Goal: Task Accomplishment & Management: Manage account settings

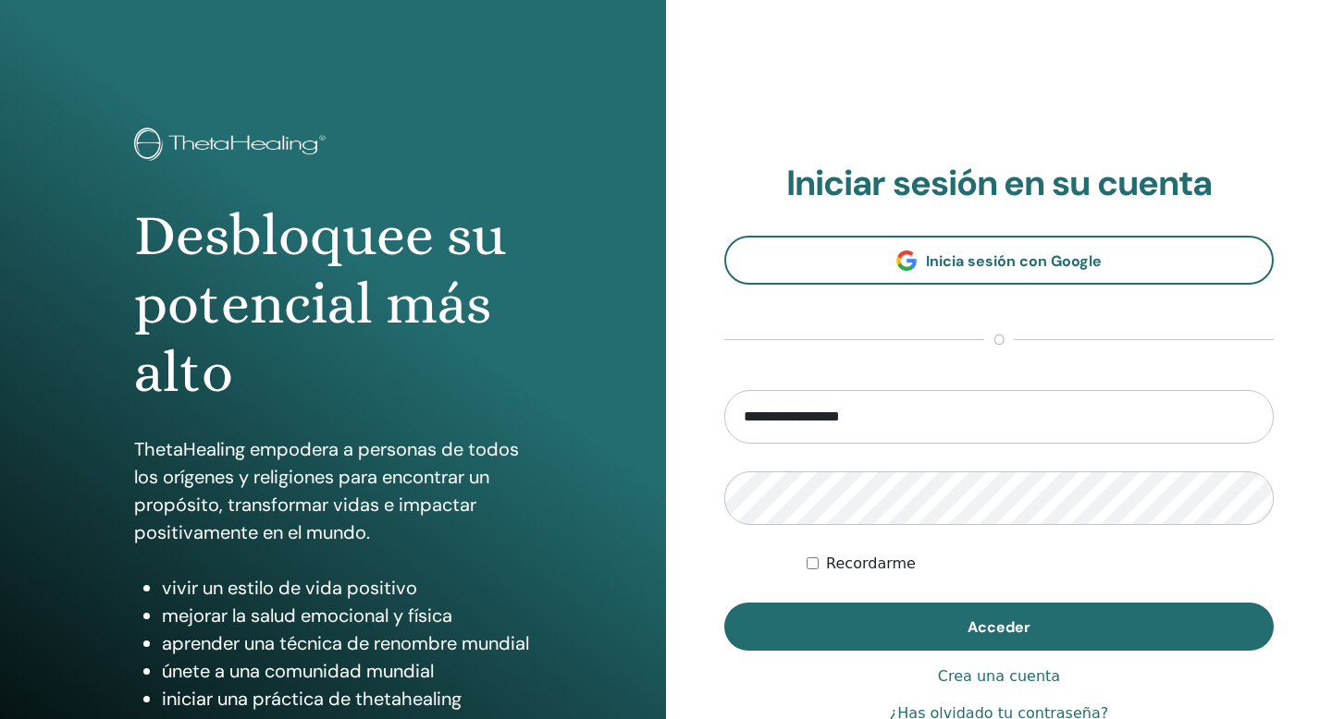
drag, startPoint x: 772, startPoint y: 415, endPoint x: 690, endPoint y: 413, distance: 82.3
click at [694, 416] on div "**********" at bounding box center [999, 444] width 666 height 888
type input "**********"
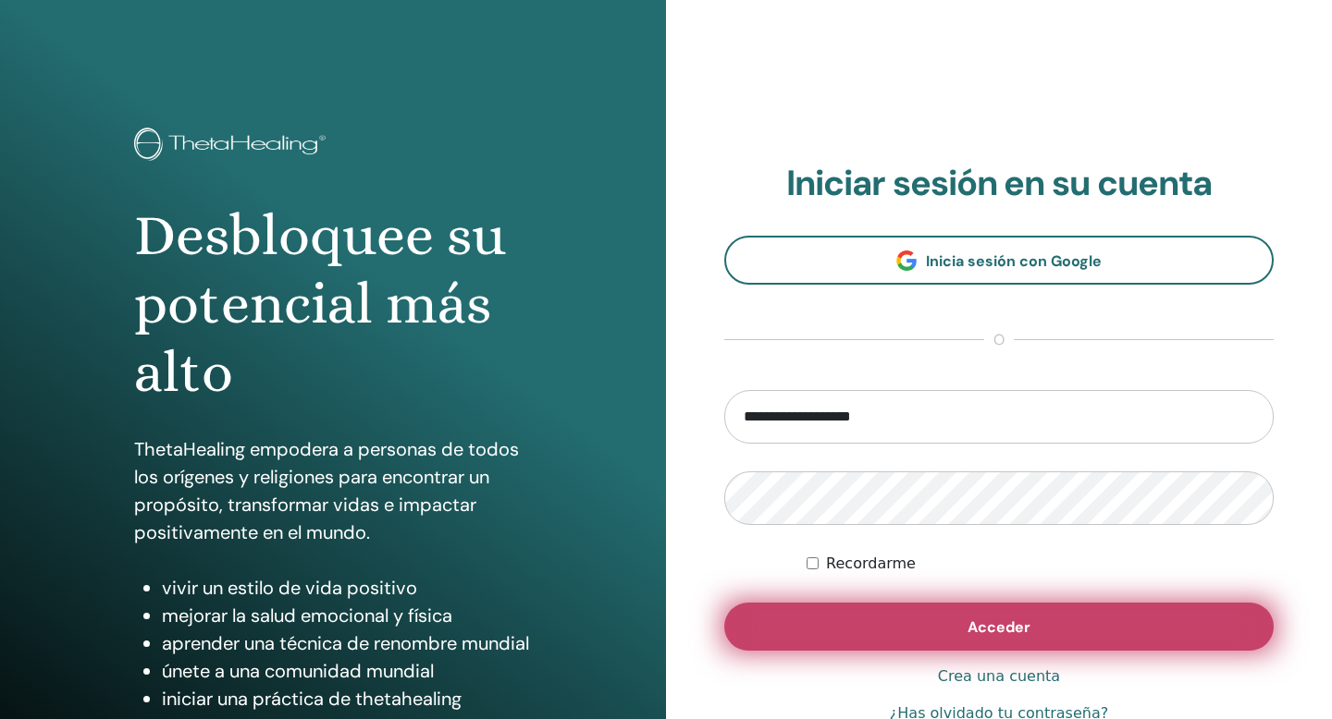
click at [893, 634] on button "Acceder" at bounding box center [998, 627] width 549 height 48
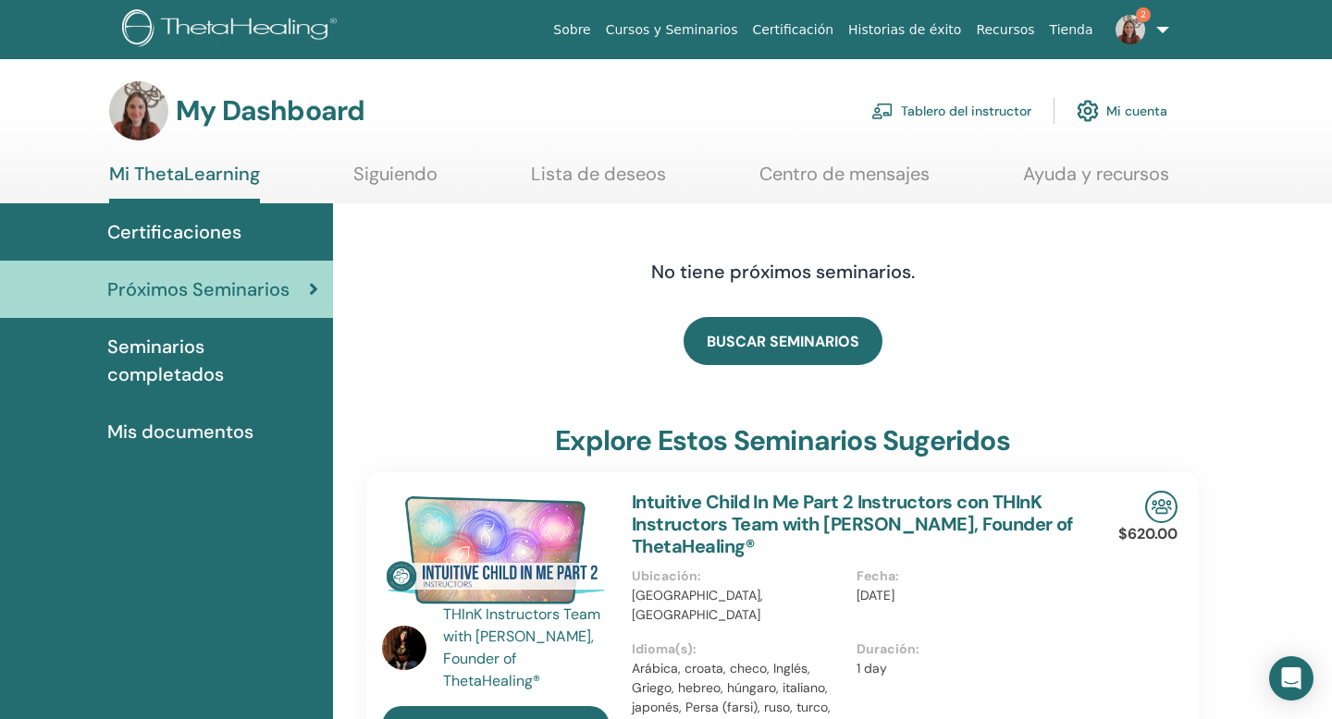
click at [962, 111] on link "Tablero del instructor" at bounding box center [951, 111] width 160 height 41
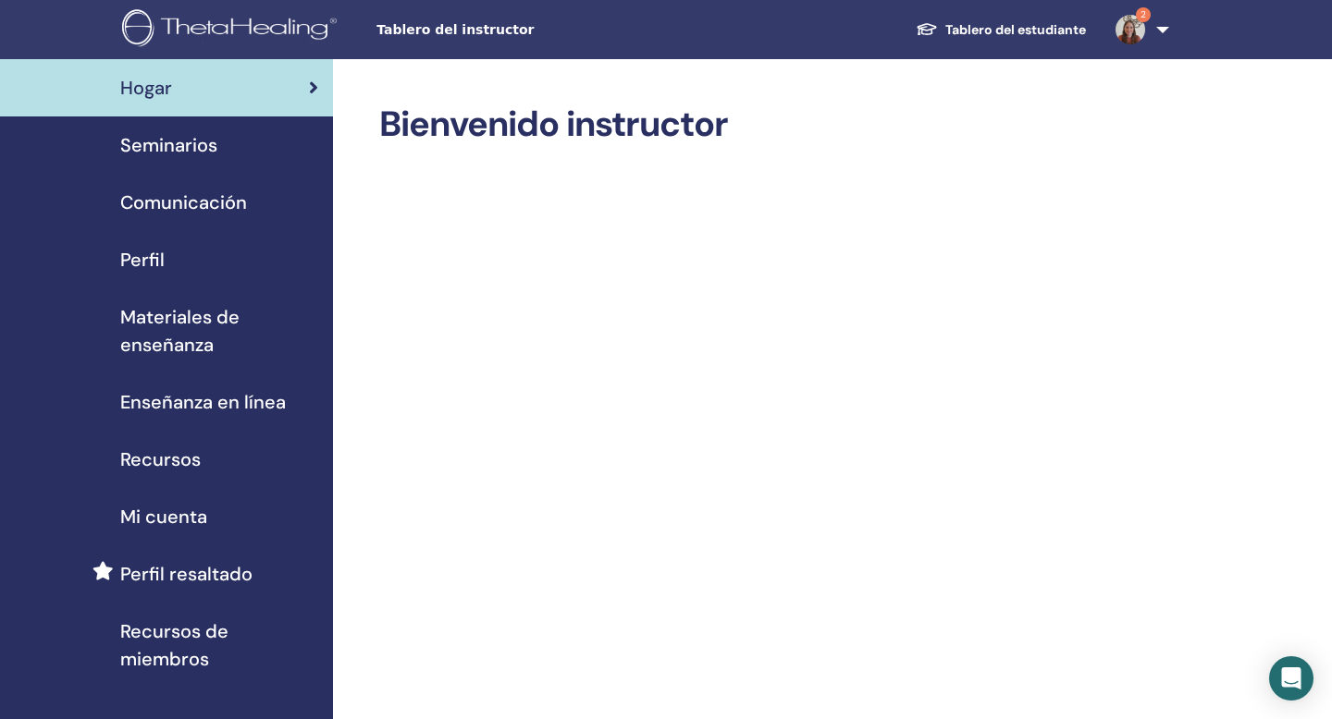
click at [187, 136] on span "Seminarios" at bounding box center [168, 145] width 97 height 28
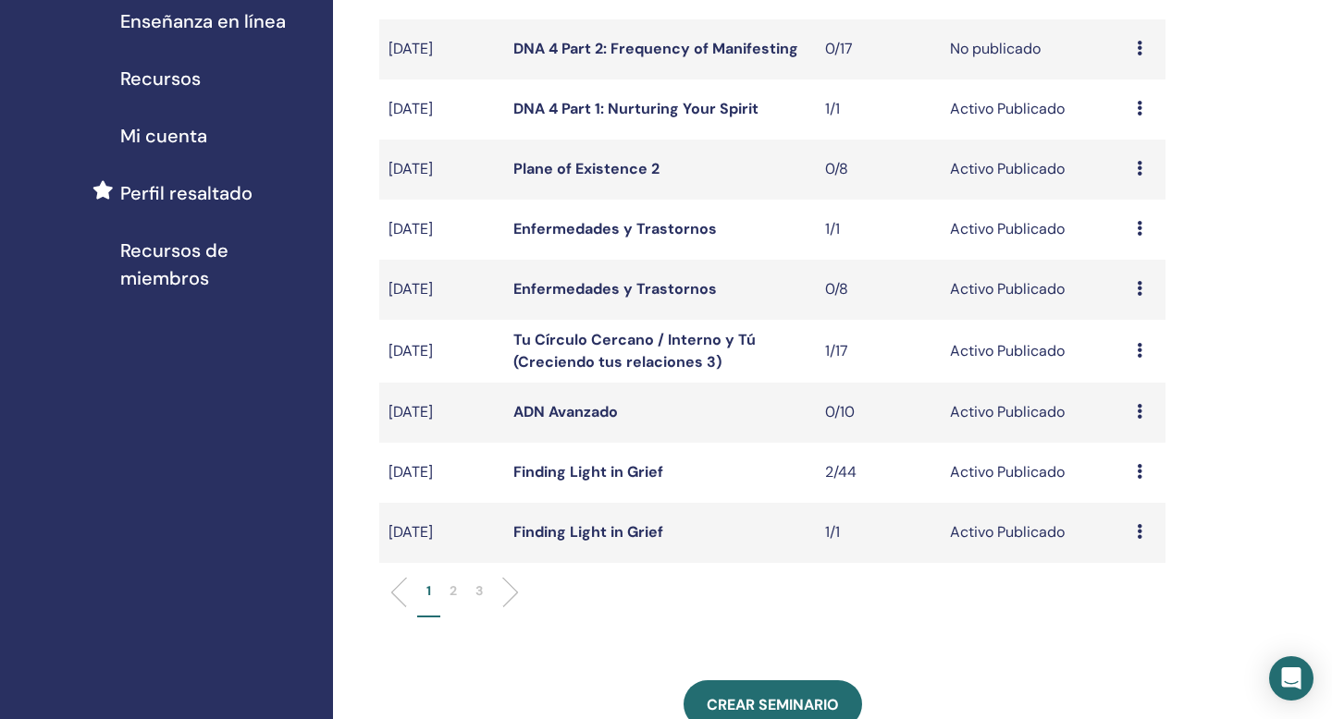
scroll to position [399, 0]
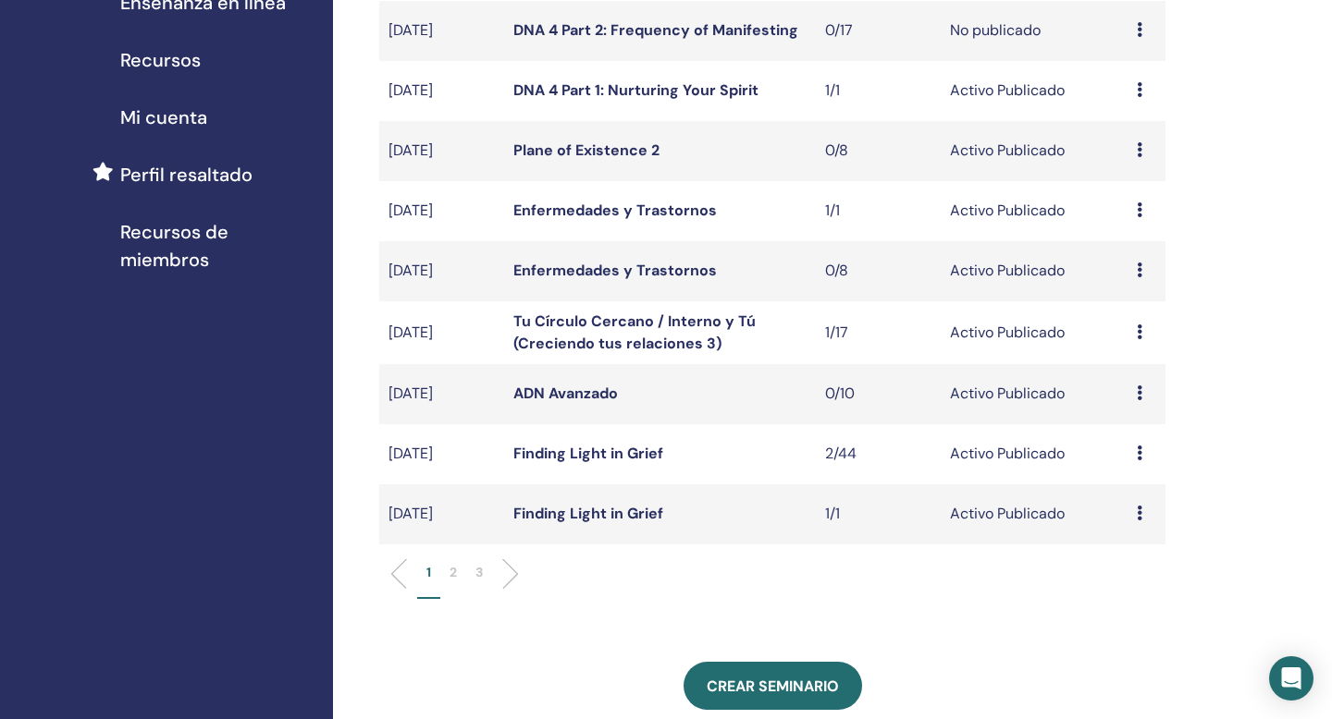
click at [1137, 455] on icon at bounding box center [1140, 453] width 6 height 15
click at [865, 566] on ul "1 2 3" at bounding box center [772, 581] width 755 height 36
click at [1140, 449] on icon at bounding box center [1140, 453] width 6 height 15
click at [1116, 521] on link "asistentes" at bounding box center [1133, 519] width 70 height 19
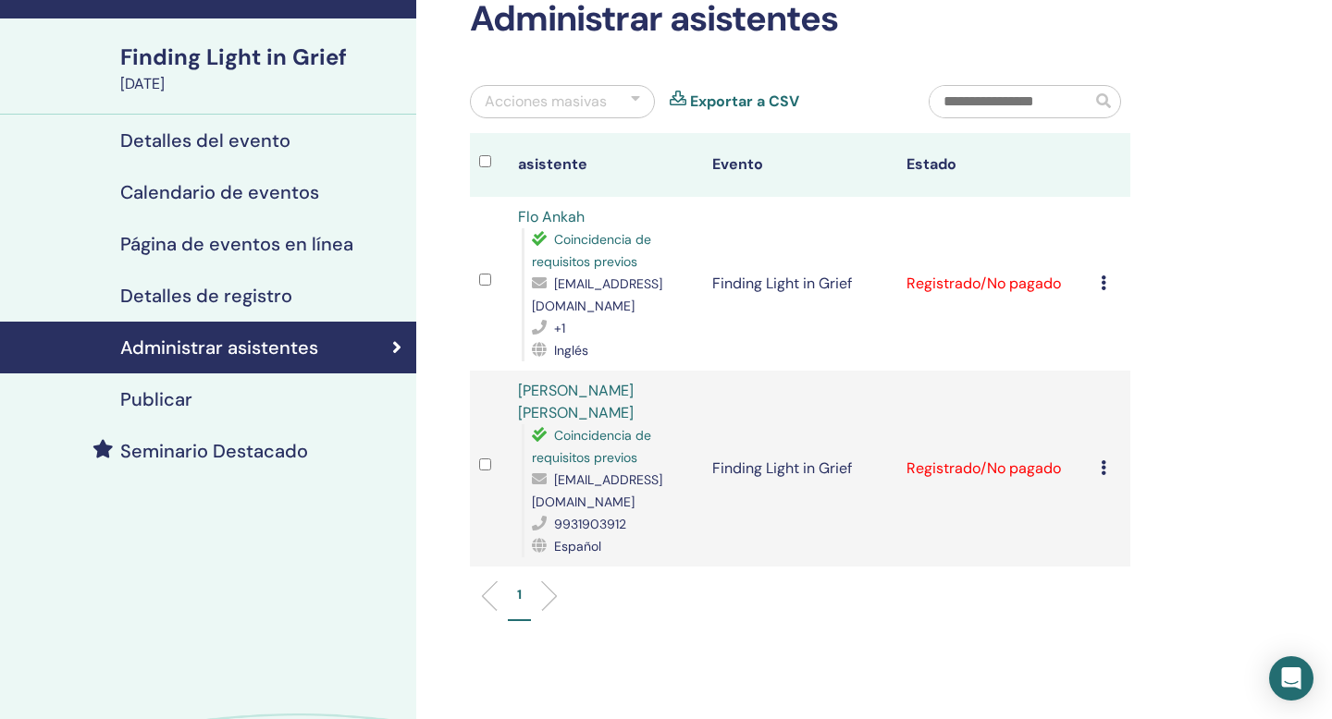
scroll to position [101, 0]
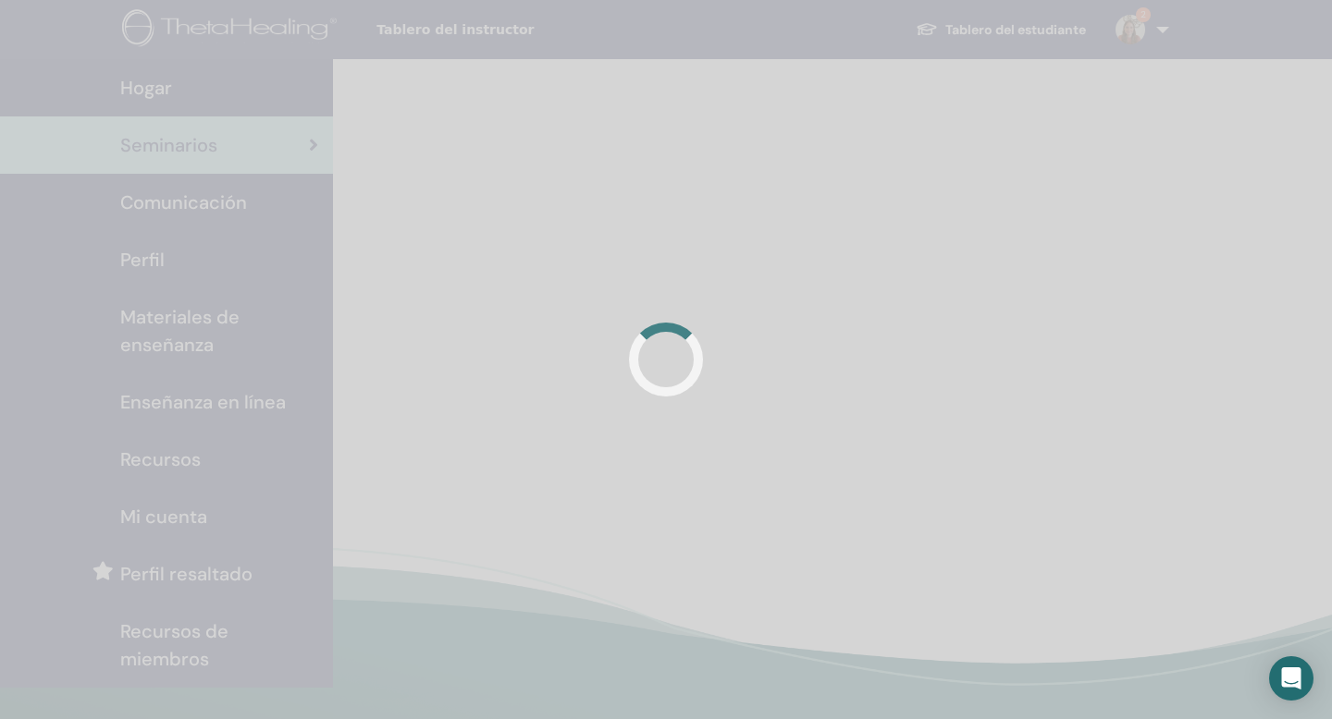
scroll to position [398, 0]
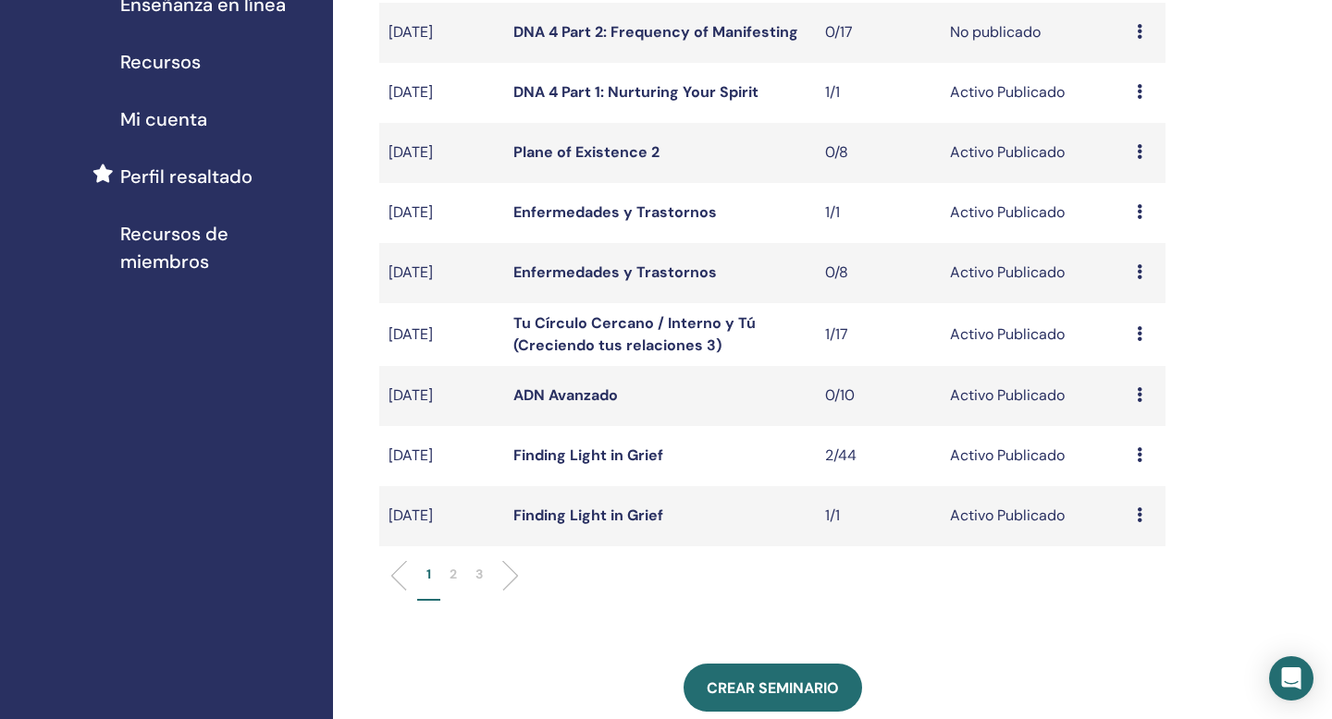
click at [458, 570] on li "2" at bounding box center [453, 583] width 26 height 36
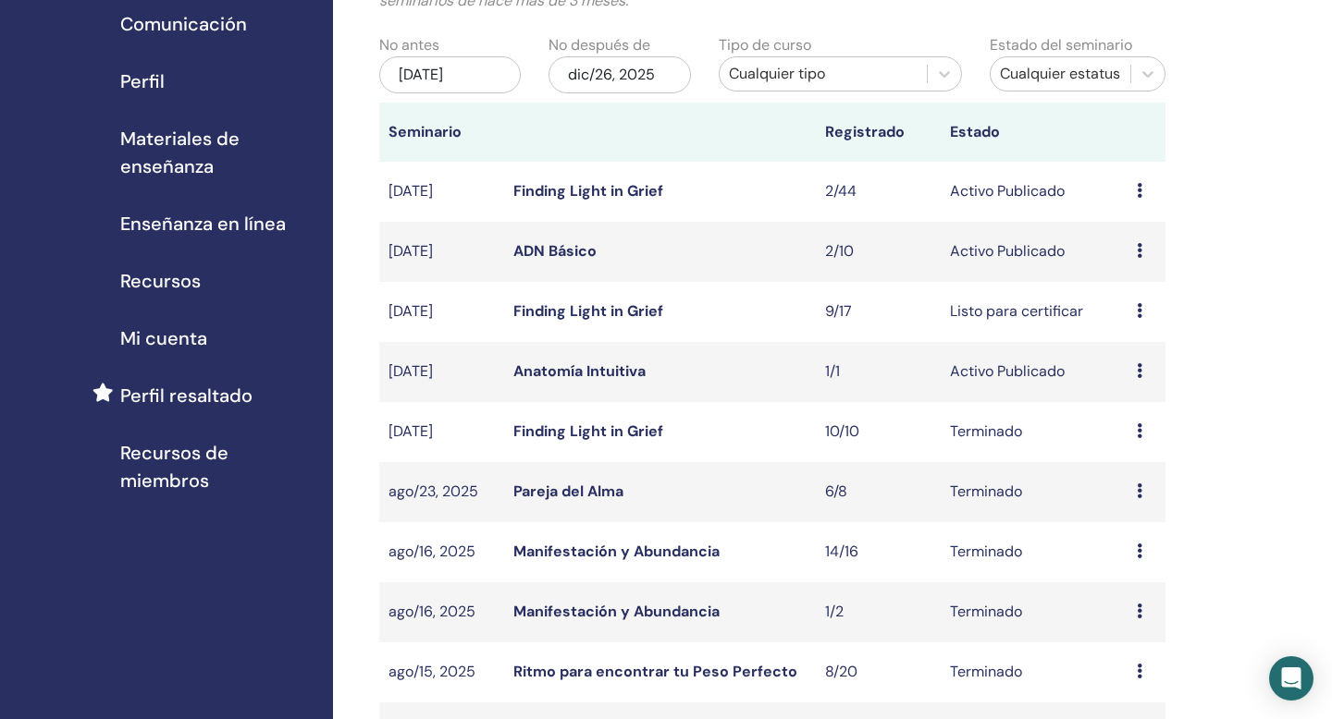
scroll to position [162, 0]
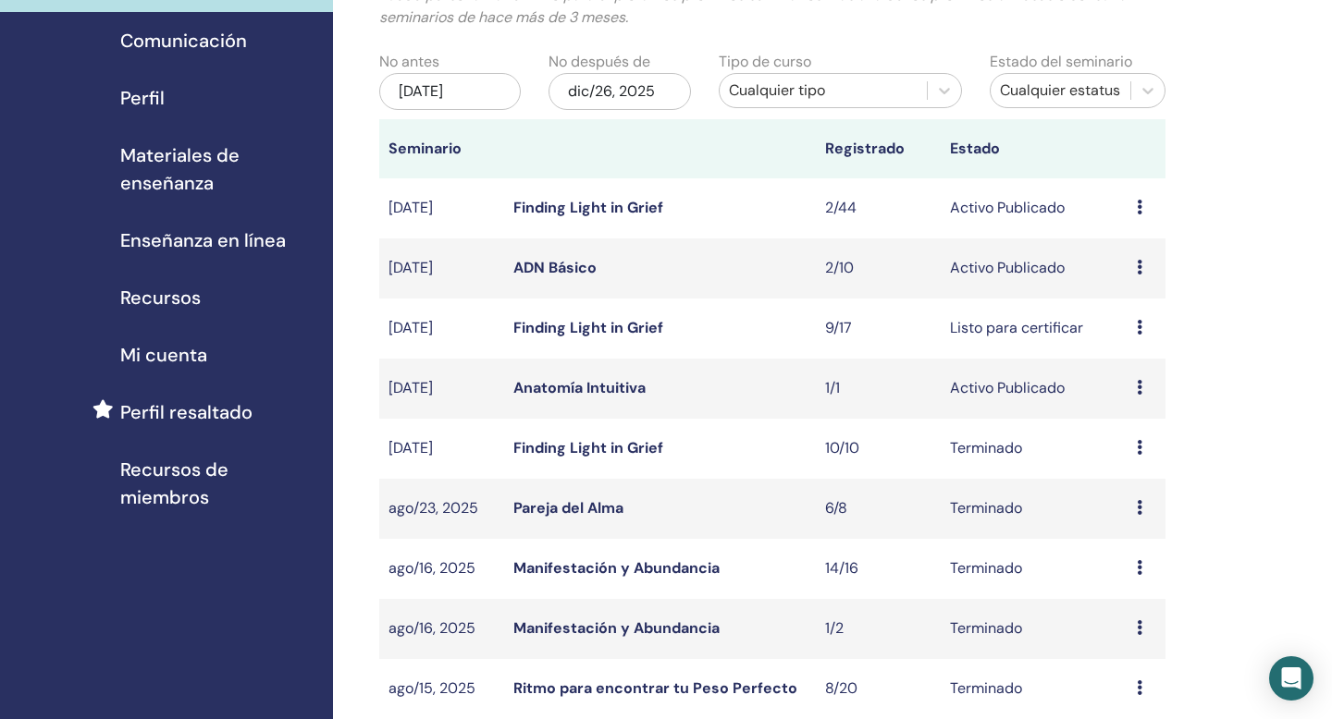
click at [1140, 266] on icon at bounding box center [1140, 267] width 6 height 15
click at [1123, 337] on link "asistentes" at bounding box center [1133, 336] width 70 height 19
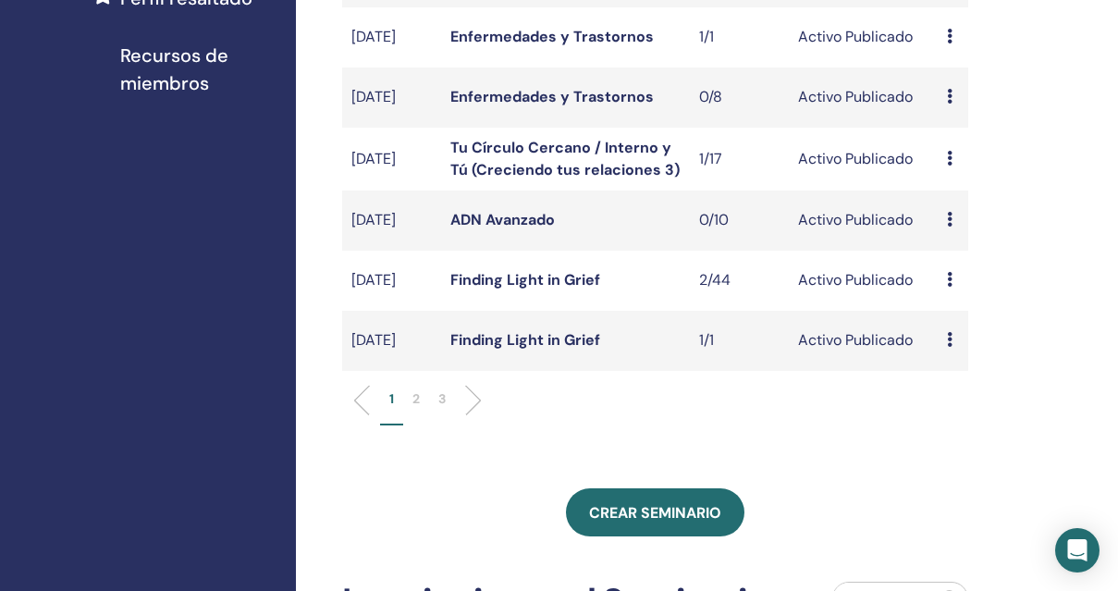
scroll to position [600, 0]
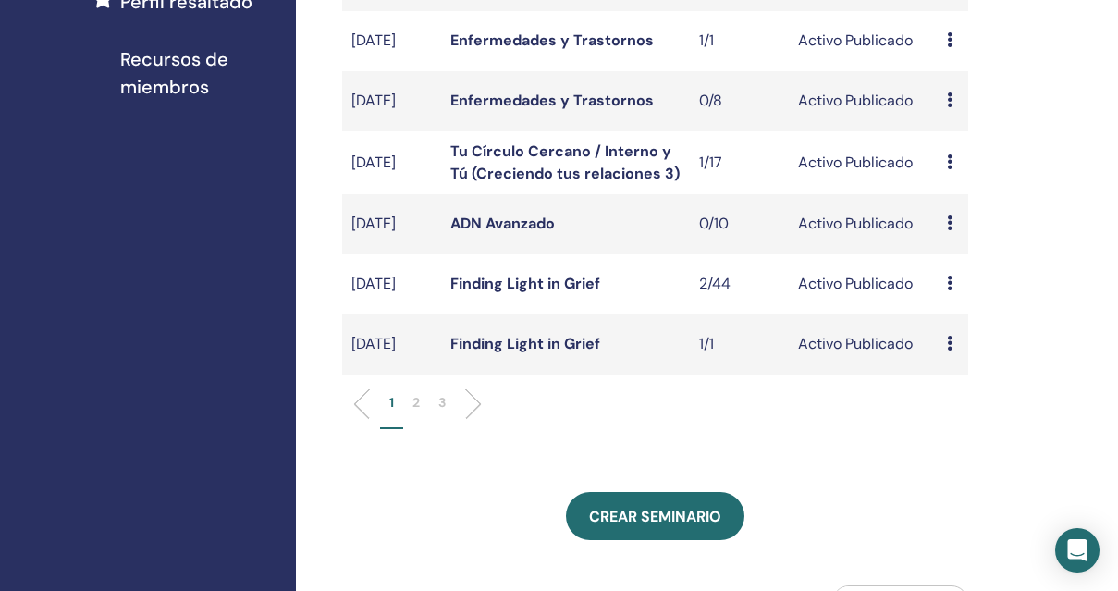
click at [420, 419] on li "2" at bounding box center [416, 411] width 26 height 36
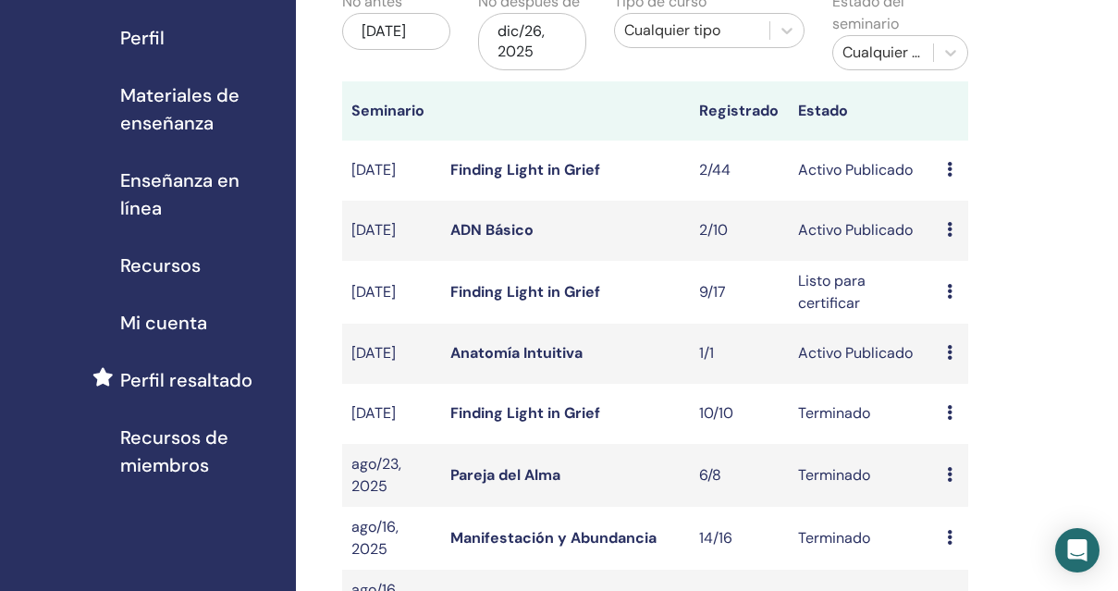
scroll to position [186, 0]
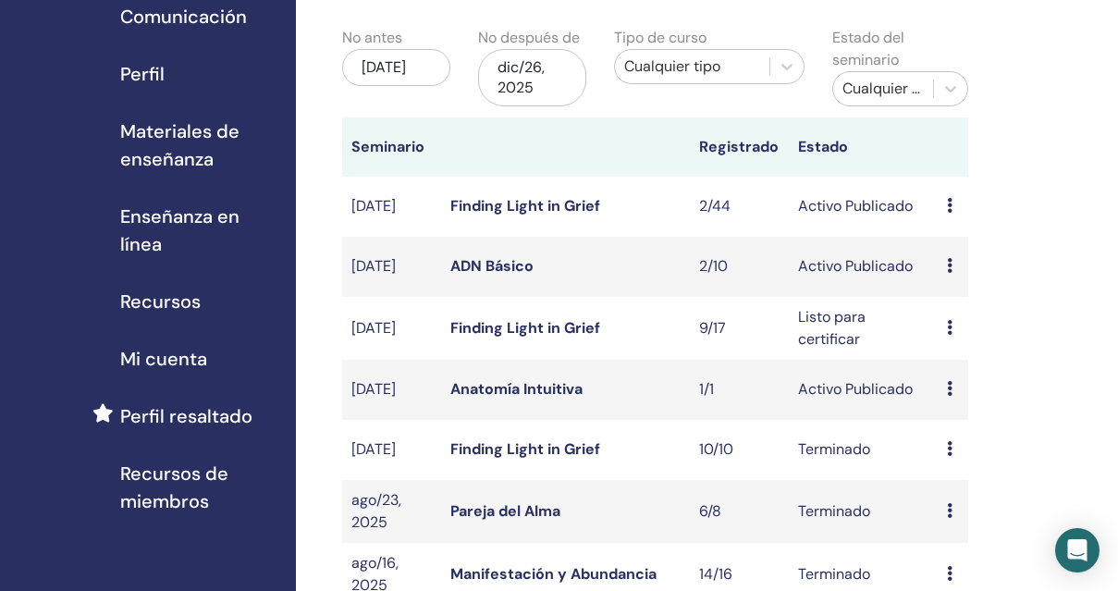
click at [952, 268] on icon at bounding box center [950, 265] width 6 height 15
click at [964, 338] on link "asistentes" at bounding box center [969, 338] width 70 height 19
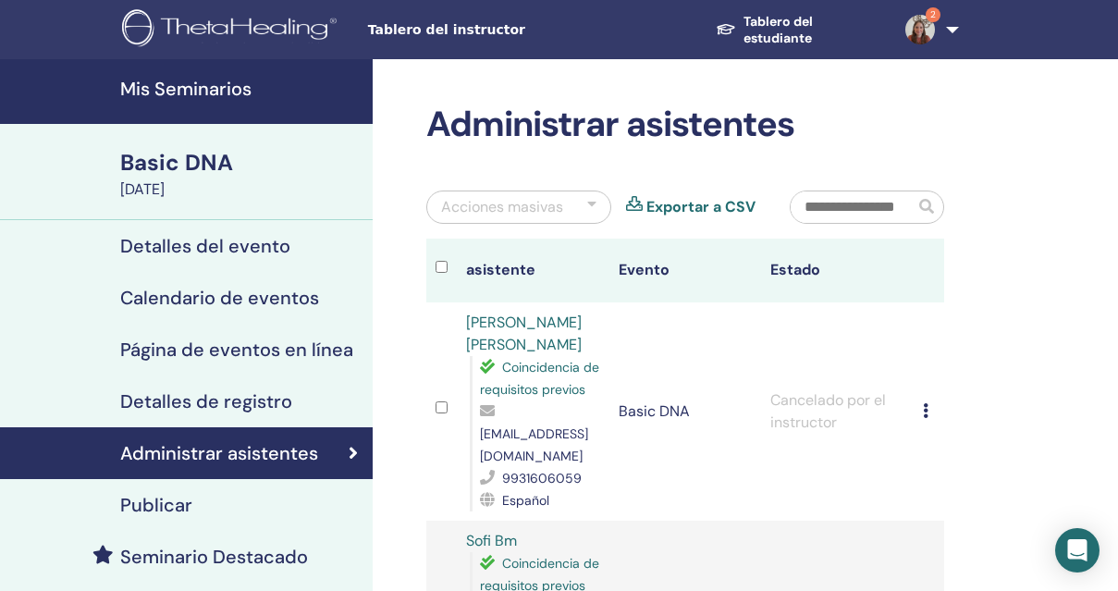
click at [243, 557] on h4 "Seminario Destacado" at bounding box center [214, 557] width 188 height 22
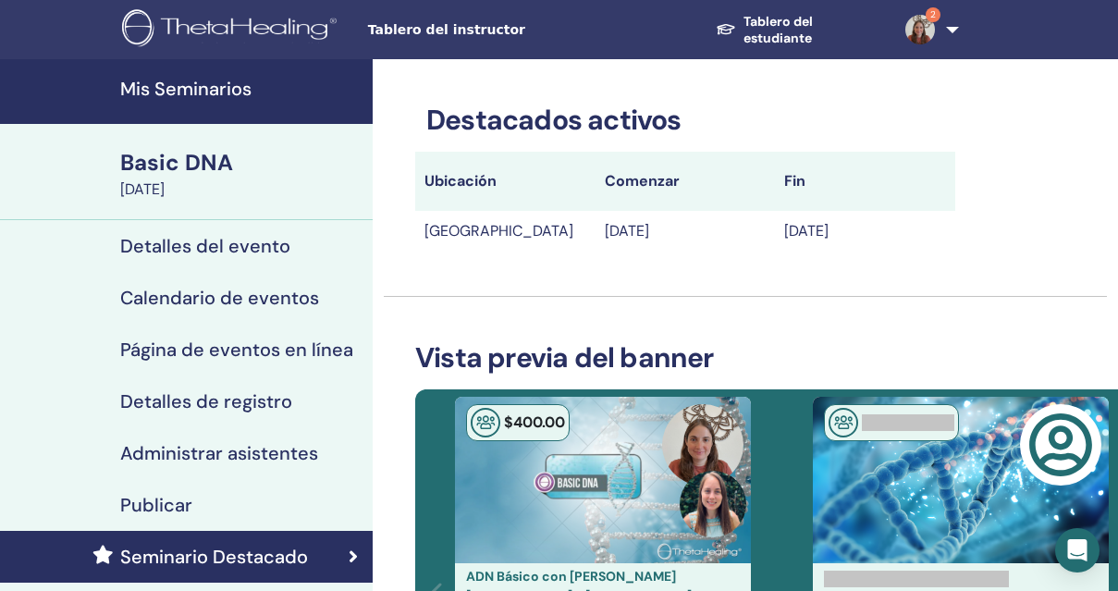
click at [173, 498] on h4 "Publicar" at bounding box center [156, 505] width 72 height 22
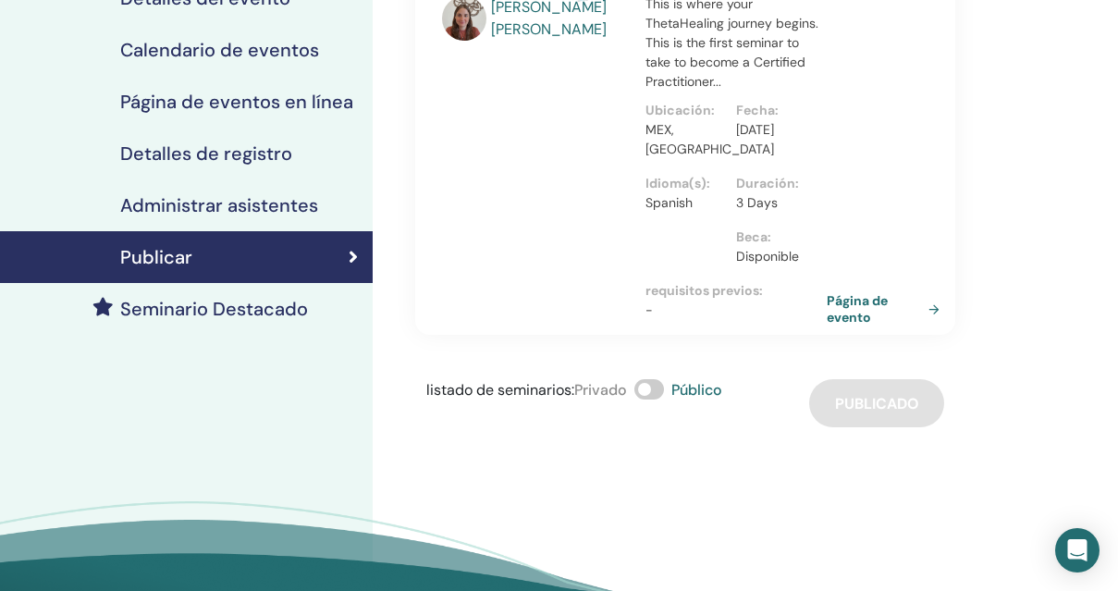
scroll to position [243, 0]
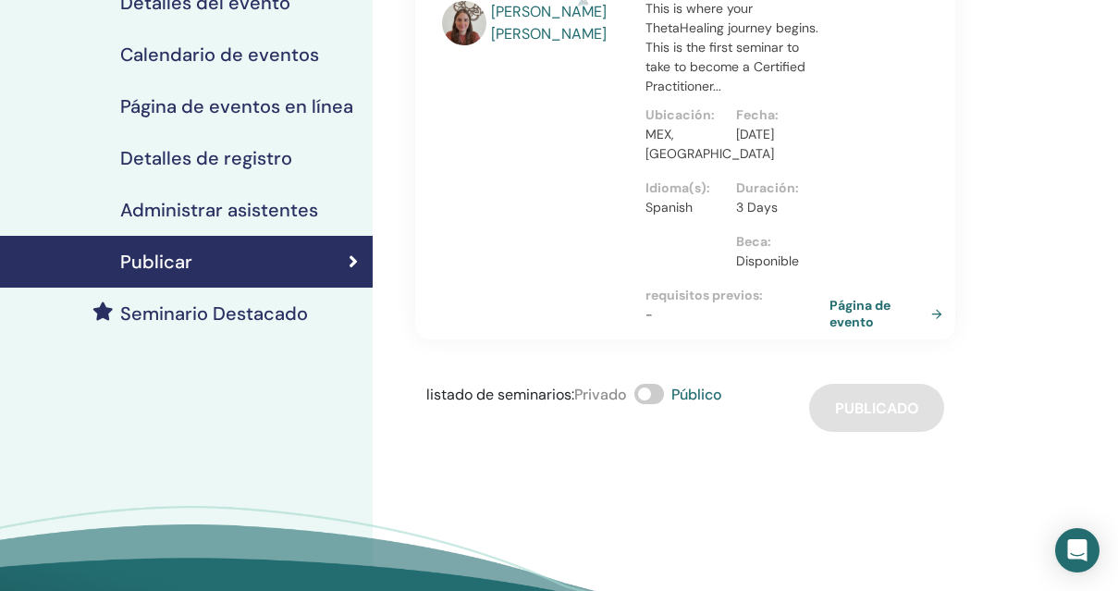
click at [869, 297] on link "Página de evento" at bounding box center [889, 313] width 120 height 33
